Goal: Book appointment/travel/reservation

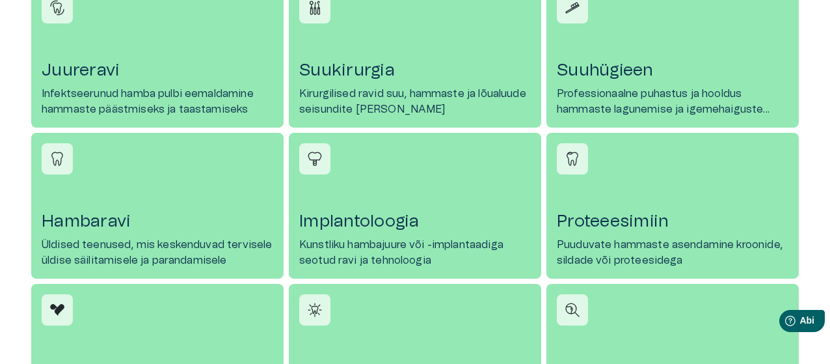
scroll to position [630, 0]
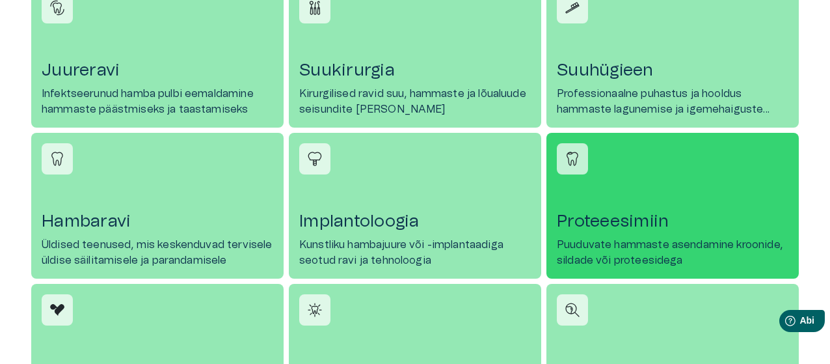
click at [643, 233] on link "Proteeesimiin Puuduvate hammaste asendamine kroonide, sildade või proteesidega" at bounding box center [672, 206] width 252 height 146
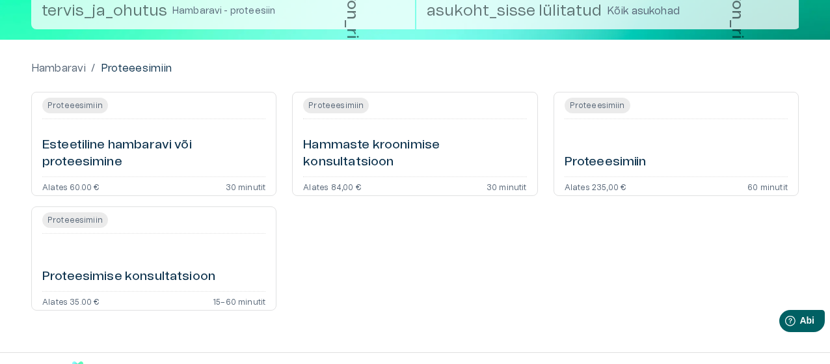
scroll to position [127, 0]
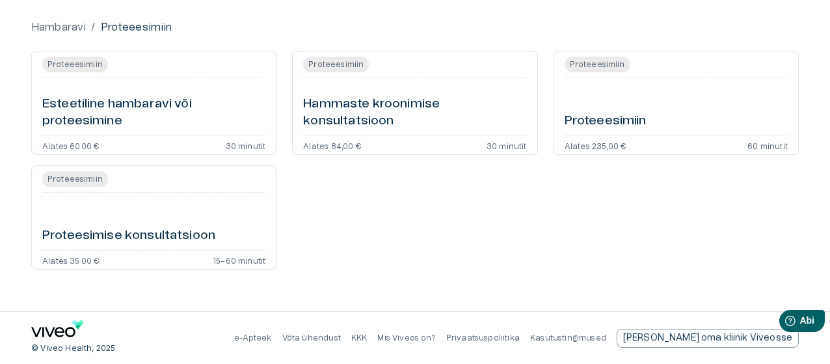
click at [146, 239] on font "Proteesimise konsultatsioon" at bounding box center [128, 235] width 173 height 12
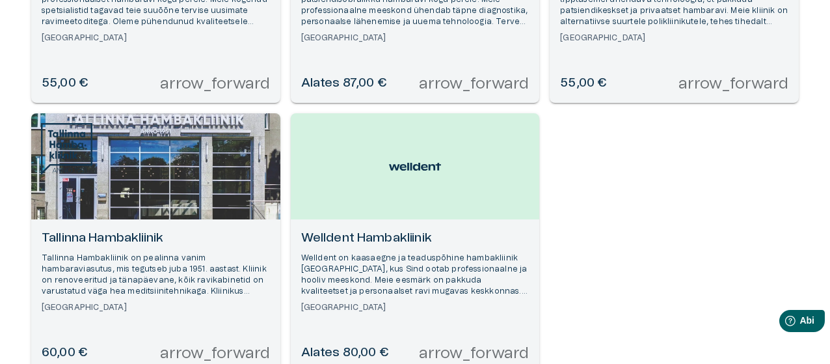
scroll to position [887, 0]
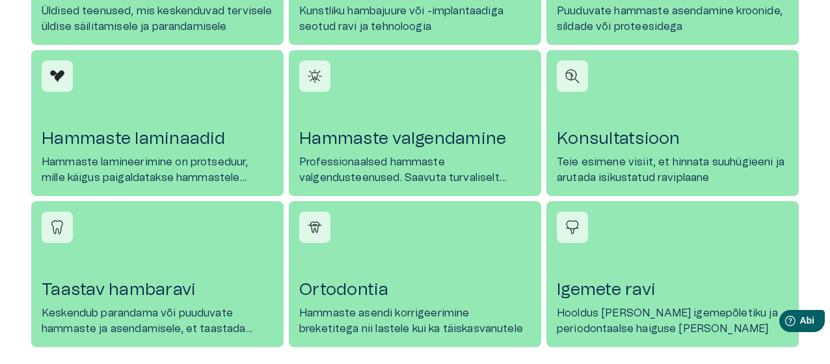
scroll to position [862, 0]
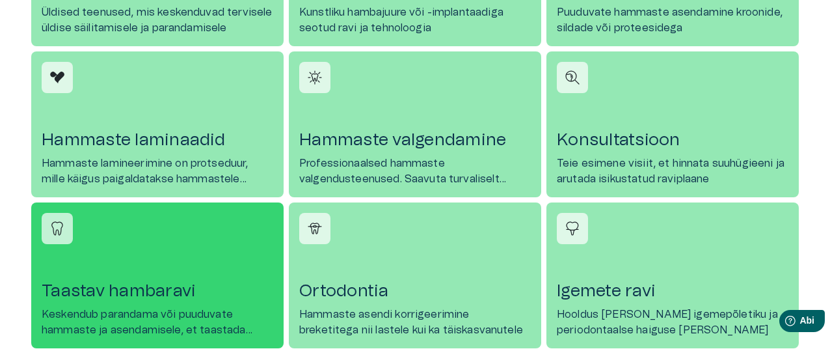
click at [157, 306] on p "Keskendub parandama või puuduvate hammaste ja asendamisele, et taastada funktsi…" at bounding box center [158, 321] width 232 height 31
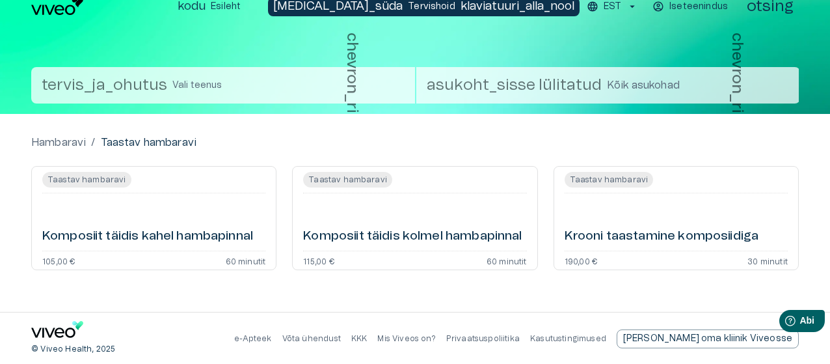
scroll to position [11, 0]
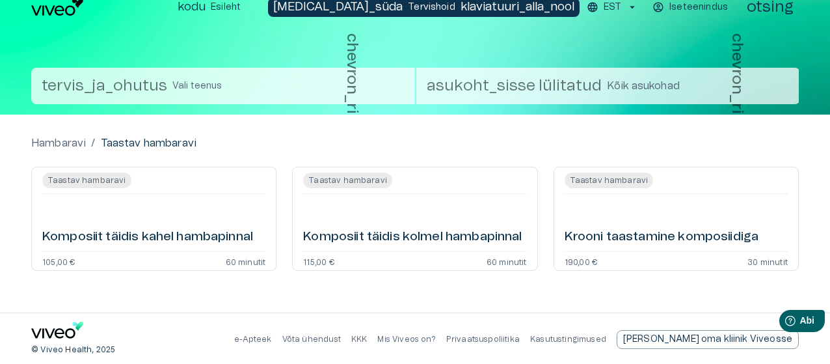
click at [151, 238] on font "Komposiit täidis kahel hambapinnal" at bounding box center [147, 236] width 211 height 12
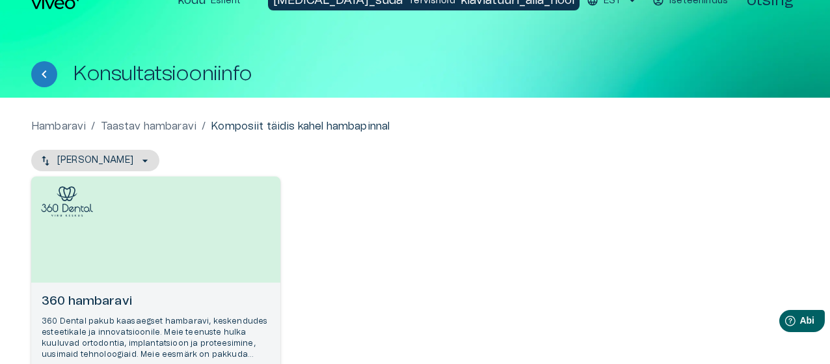
scroll to position [12, 0]
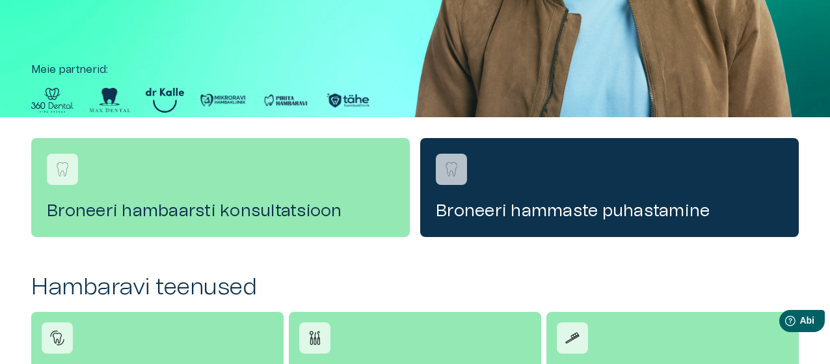
scroll to position [300, 0]
